Goal: Information Seeking & Learning: Check status

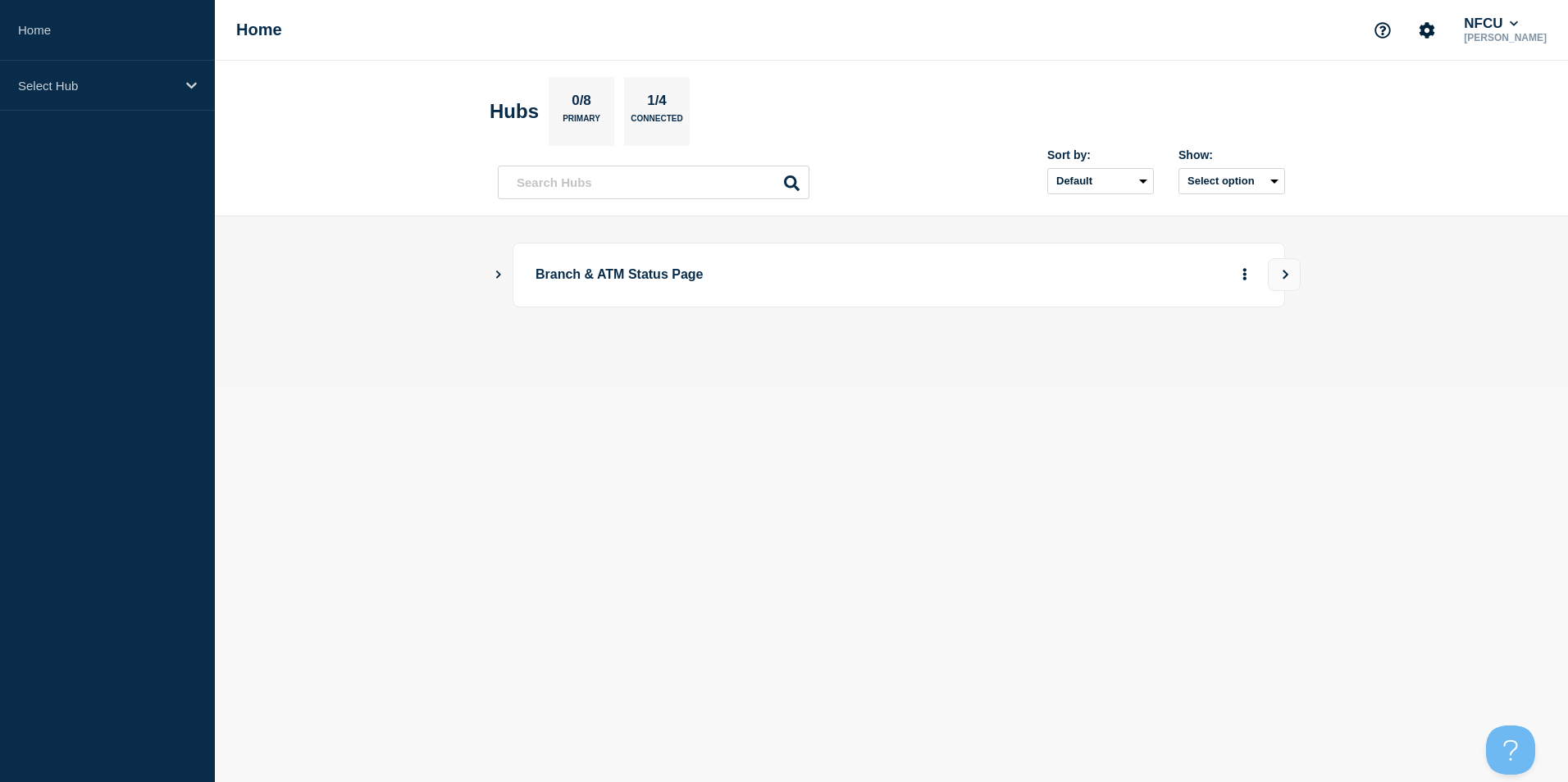
click at [498, 272] on icon "Show Connected Hubs" at bounding box center [498, 274] width 5 height 8
click at [1176, 360] on button "See overview" at bounding box center [1188, 357] width 87 height 33
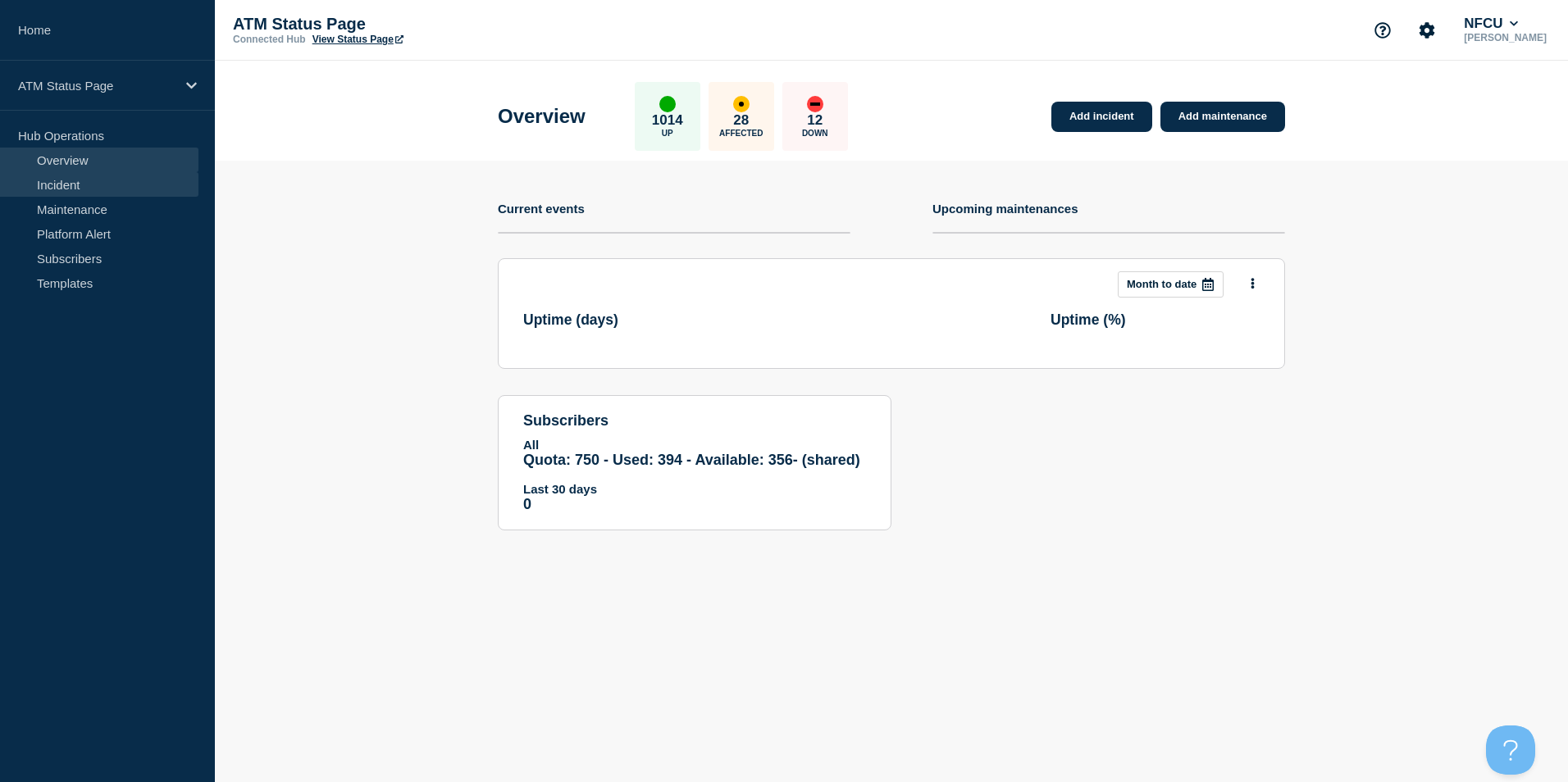
click at [73, 194] on link "Incident" at bounding box center [99, 184] width 199 height 25
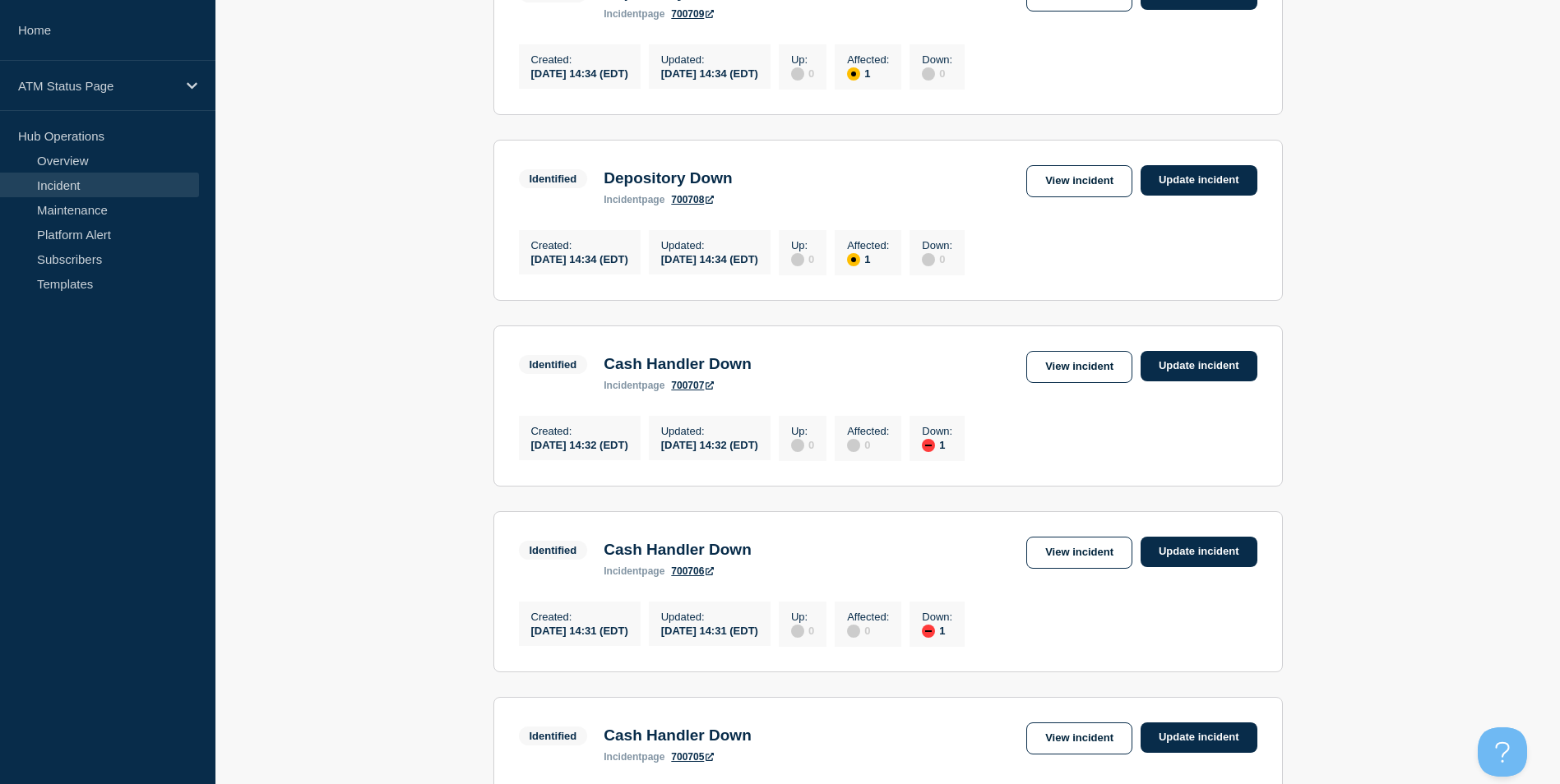
scroll to position [1678, 0]
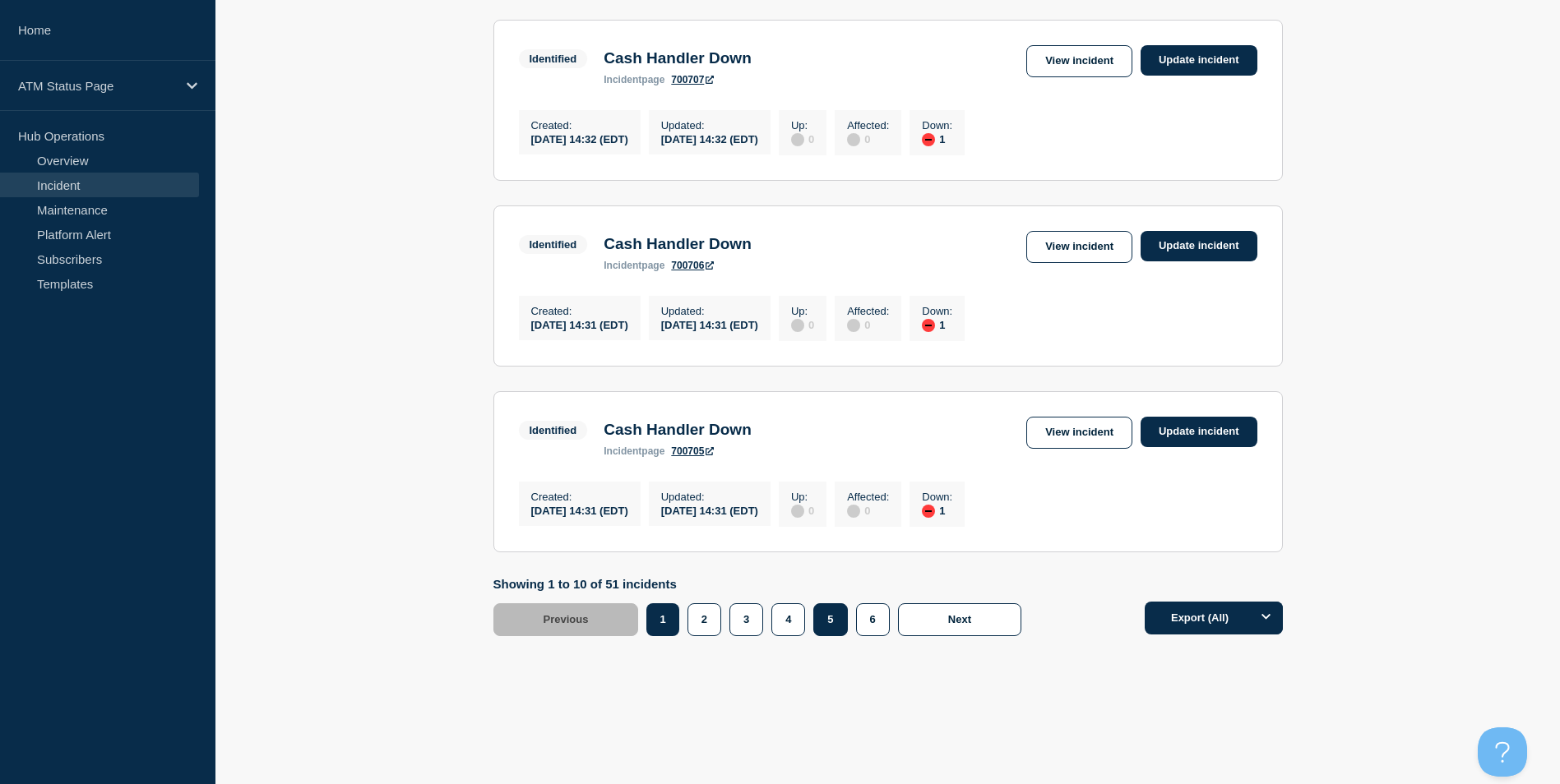
click at [836, 630] on button "5" at bounding box center [830, 620] width 33 height 33
click at [839, 616] on button "5" at bounding box center [830, 620] width 33 height 33
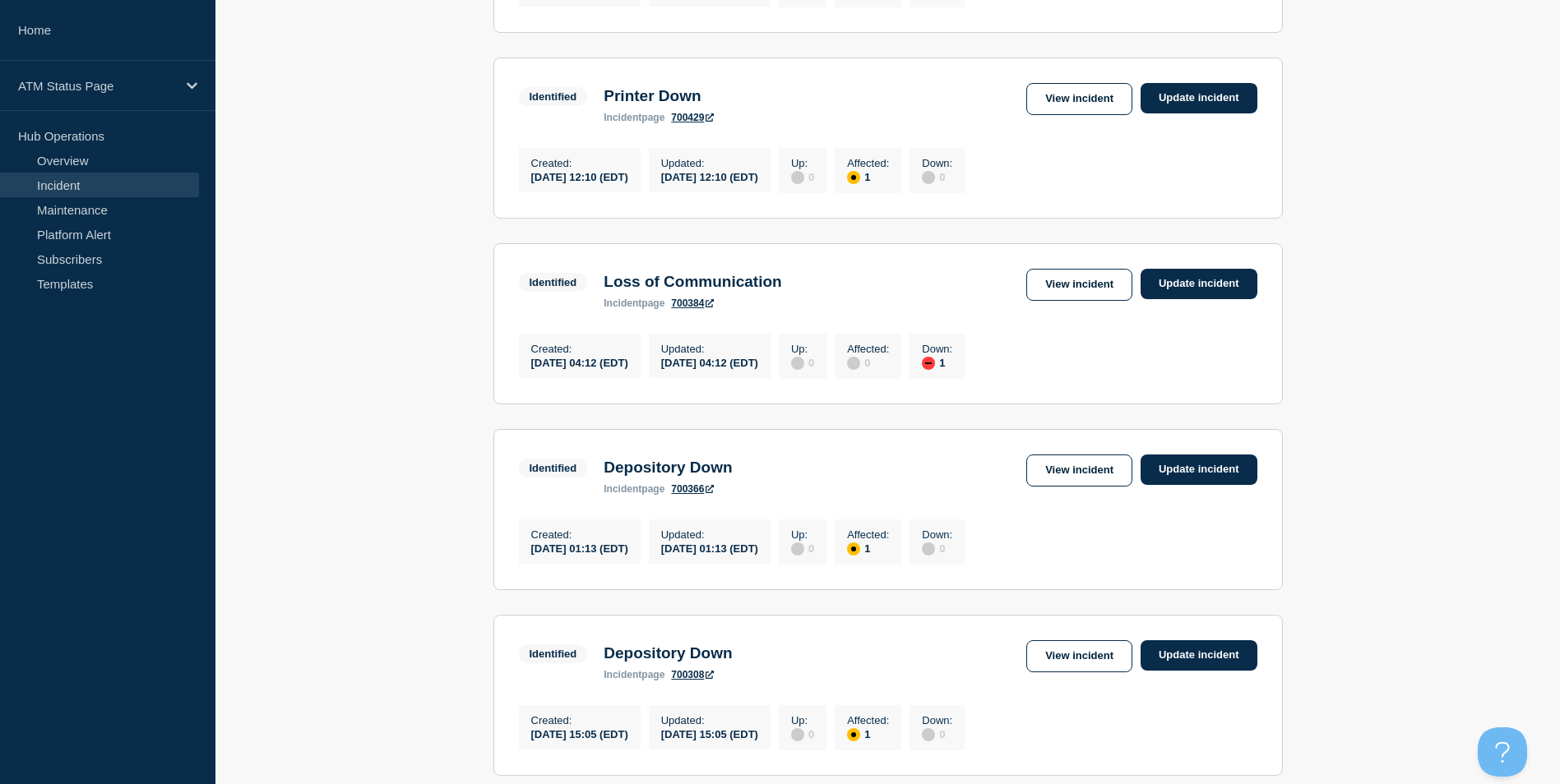
scroll to position [1678, 0]
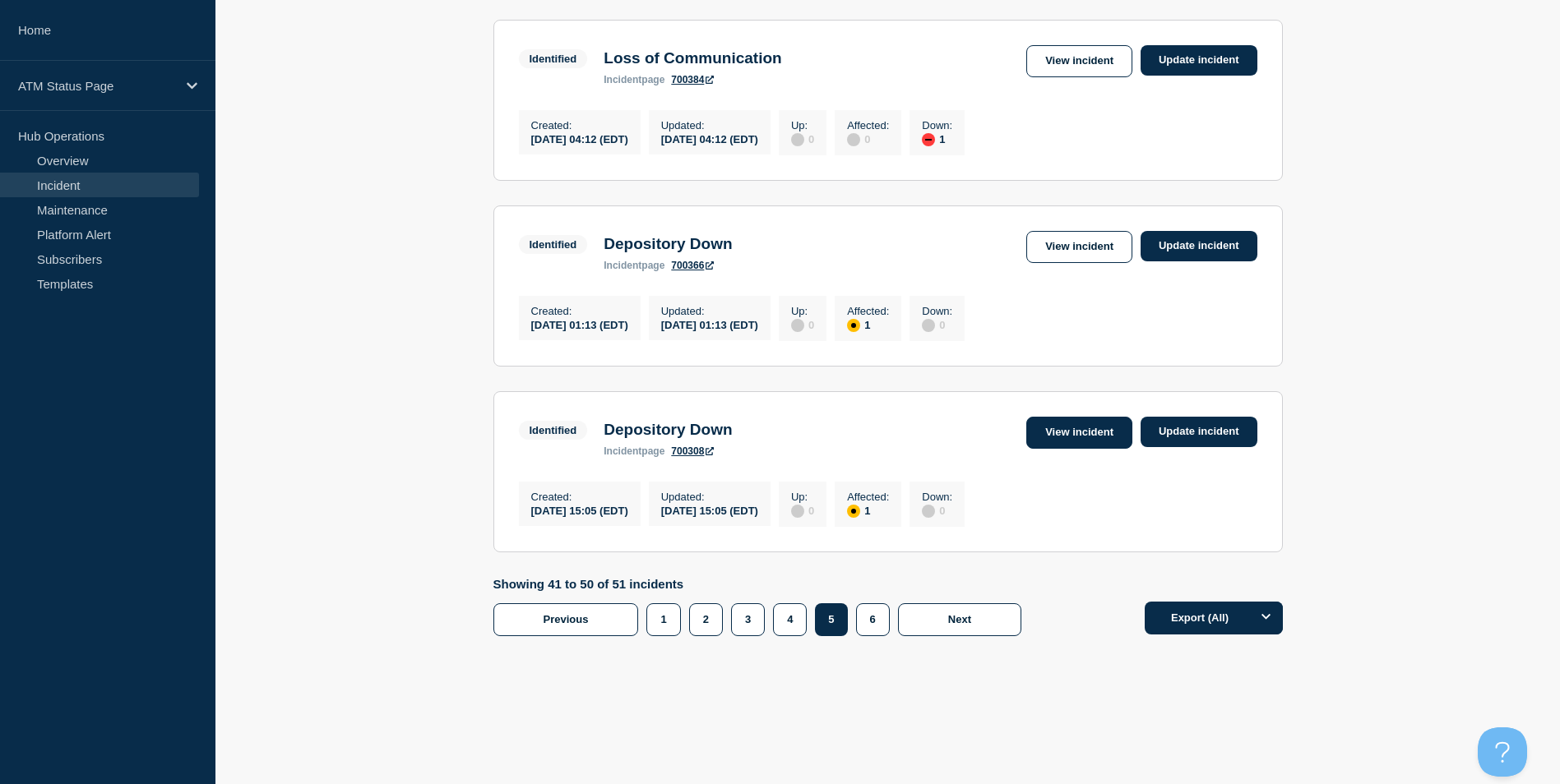
click at [1097, 429] on link "View incident" at bounding box center [1079, 432] width 106 height 32
